Goal: Task Accomplishment & Management: Use online tool/utility

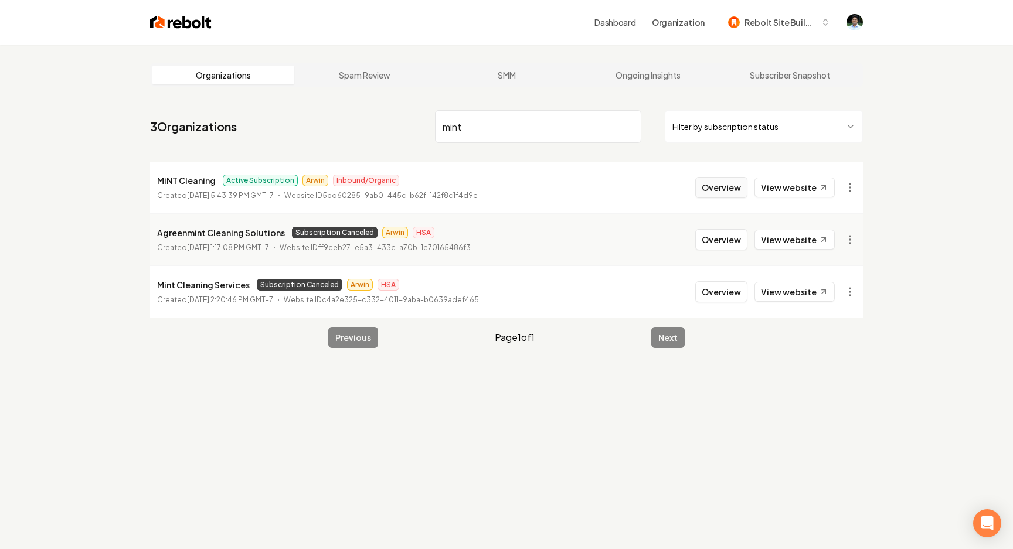
type input "mint"
click at [737, 185] on button "Overview" at bounding box center [721, 187] width 52 height 21
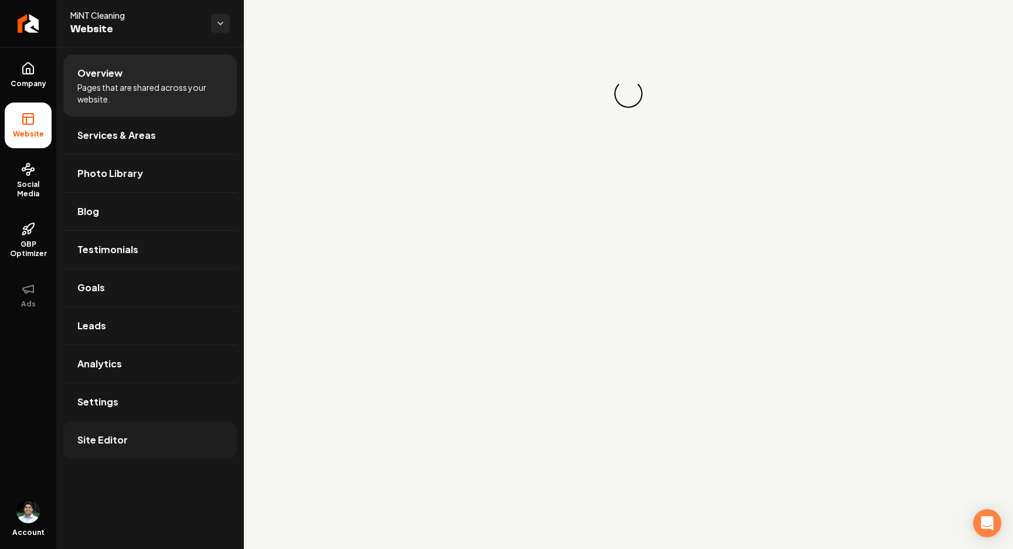
click at [105, 424] on link "Site Editor" at bounding box center [149, 440] width 173 height 38
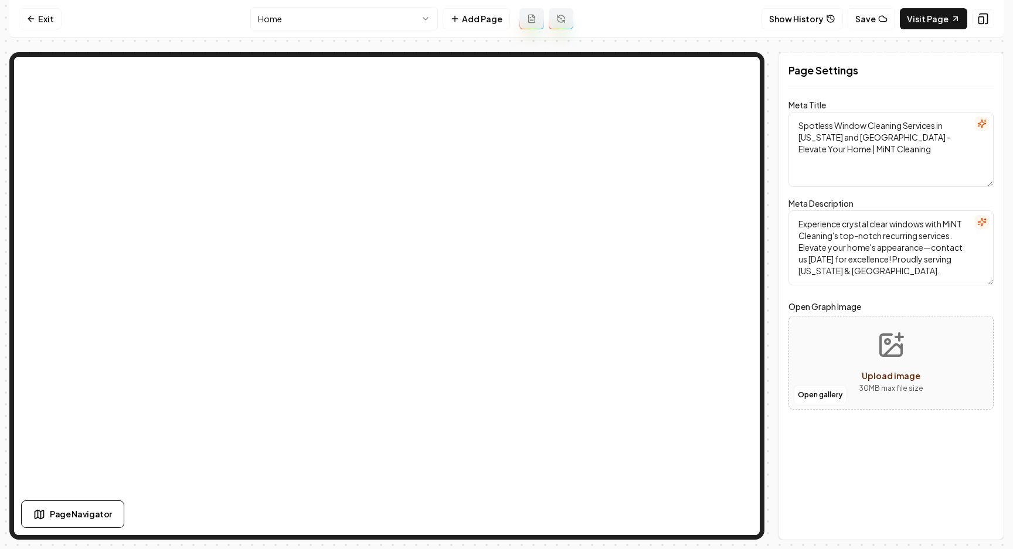
click at [400, 16] on html "Computer Required This feature is only available on a computer. Please switch t…" at bounding box center [506, 274] width 1013 height 549
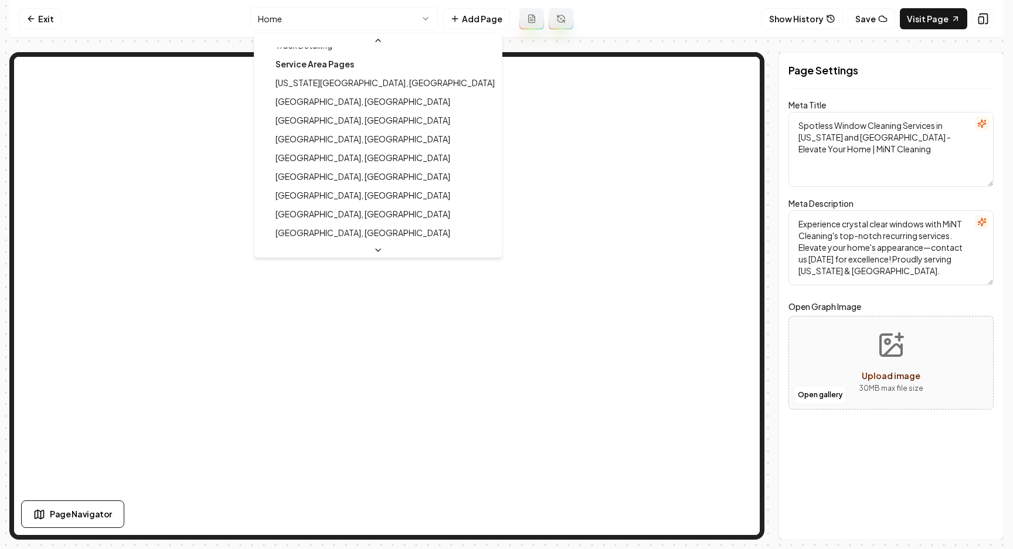
scroll to position [395, 0]
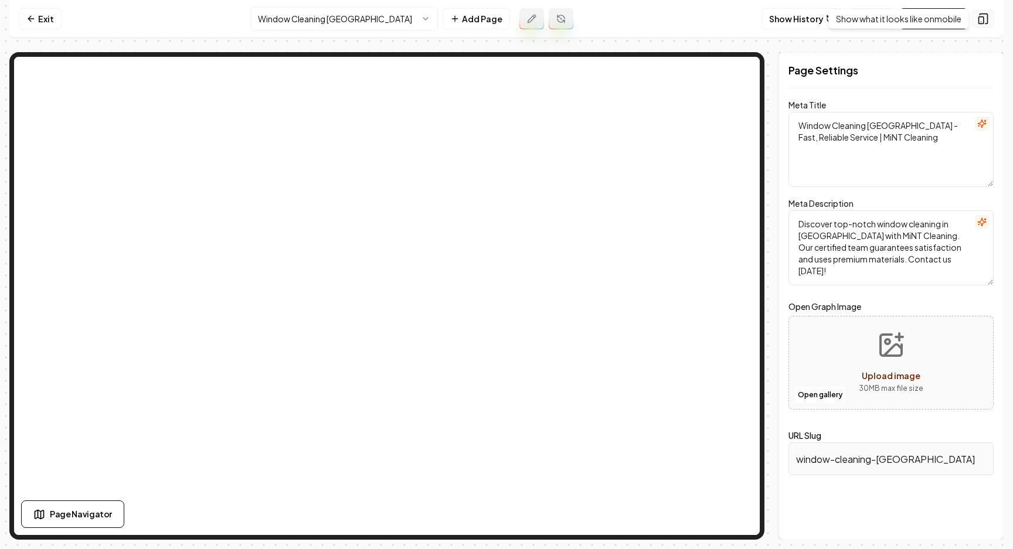
click at [986, 15] on icon at bounding box center [983, 19] width 12 height 12
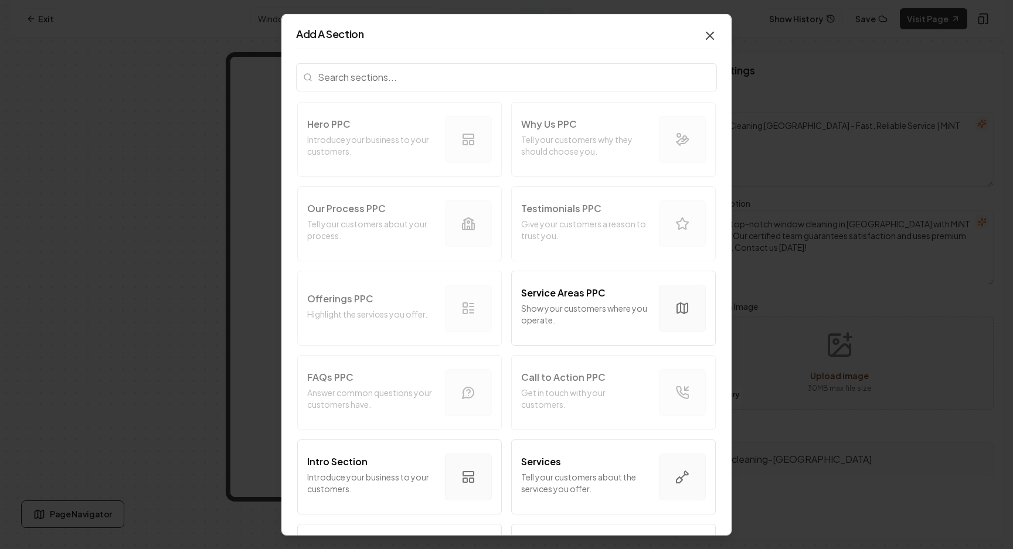
click at [710, 31] on icon "button" at bounding box center [710, 35] width 14 height 14
